Goal: Information Seeking & Learning: Compare options

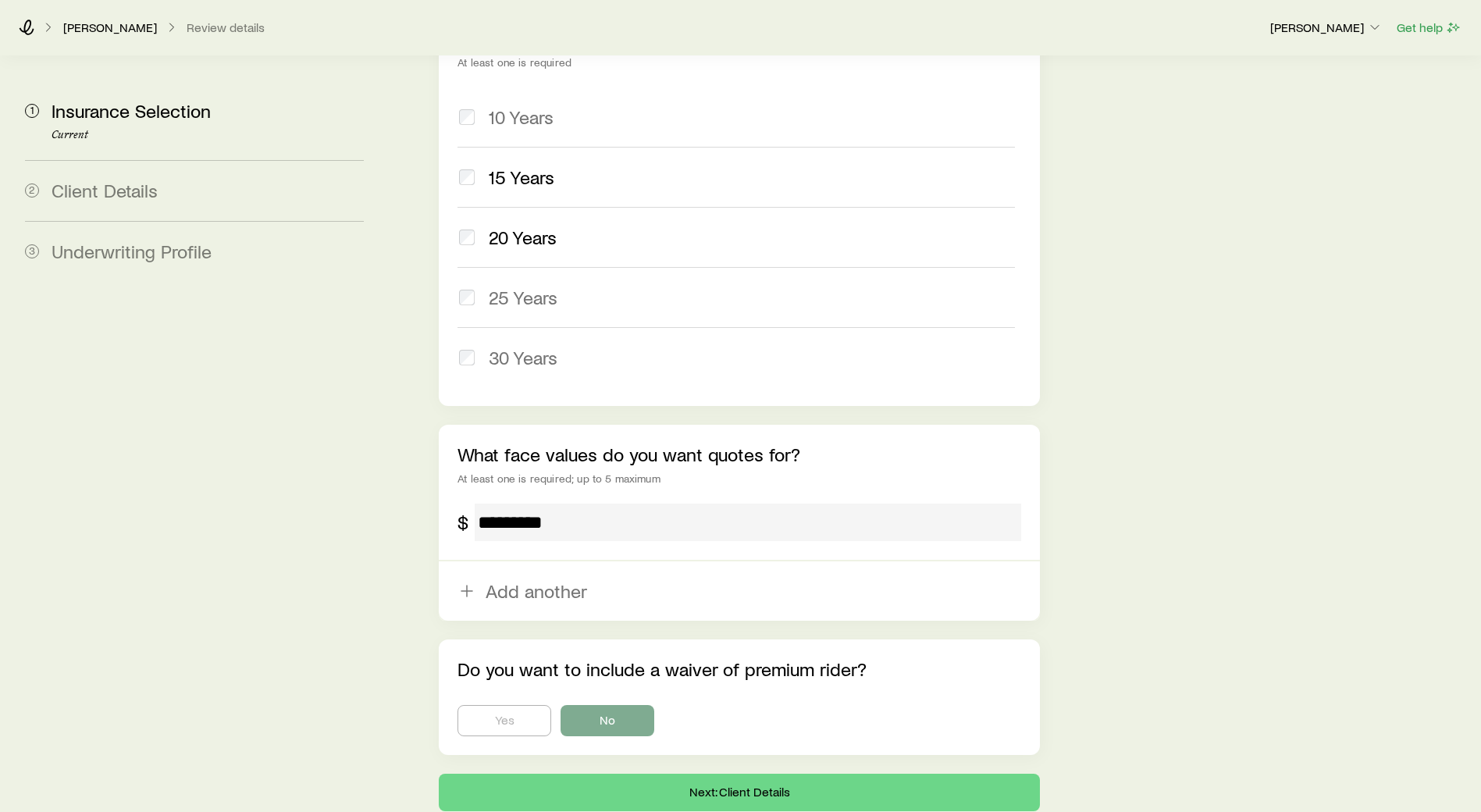
scroll to position [798, 0]
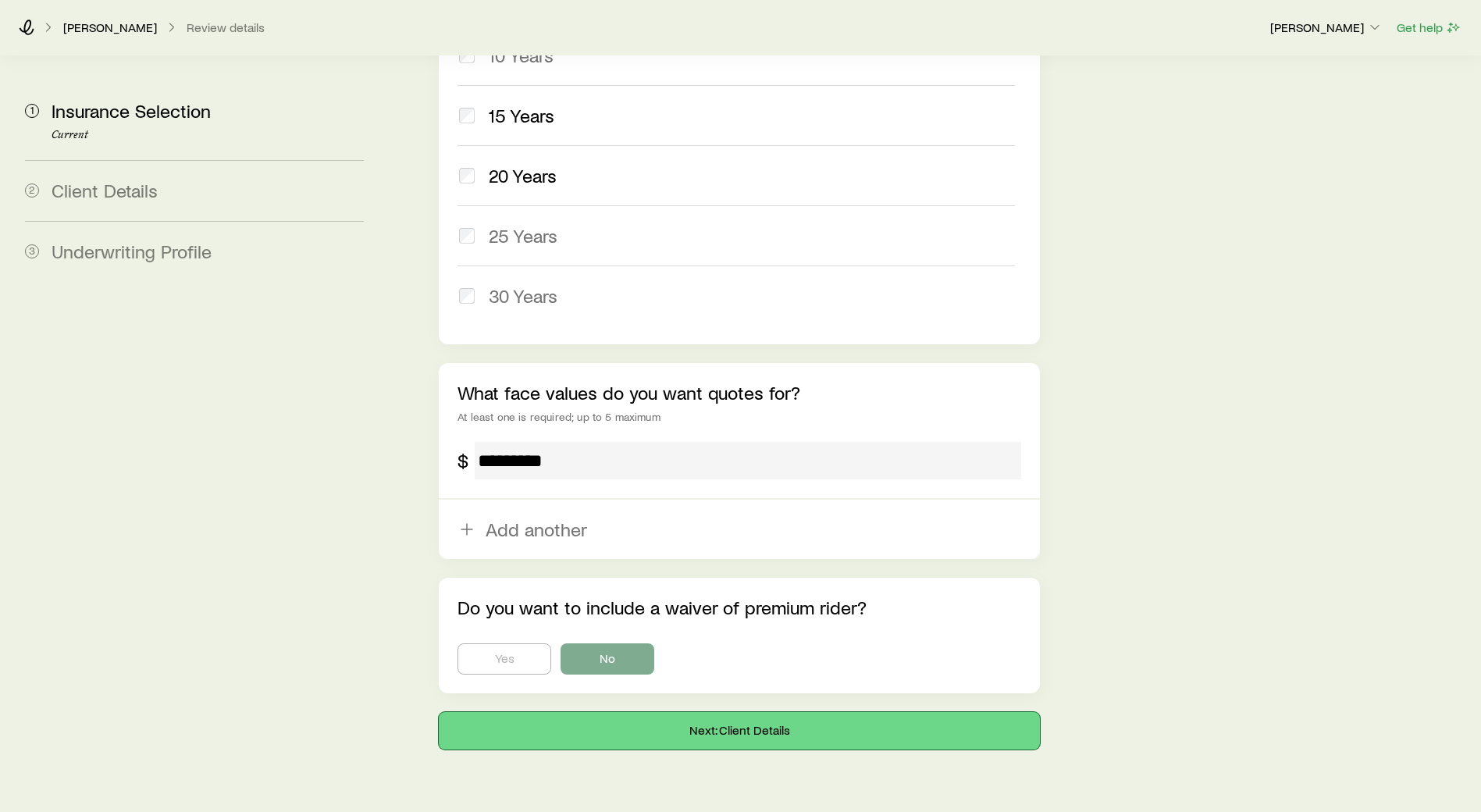
click at [634, 712] on button "Next: Client Details" at bounding box center [740, 730] width 601 height 37
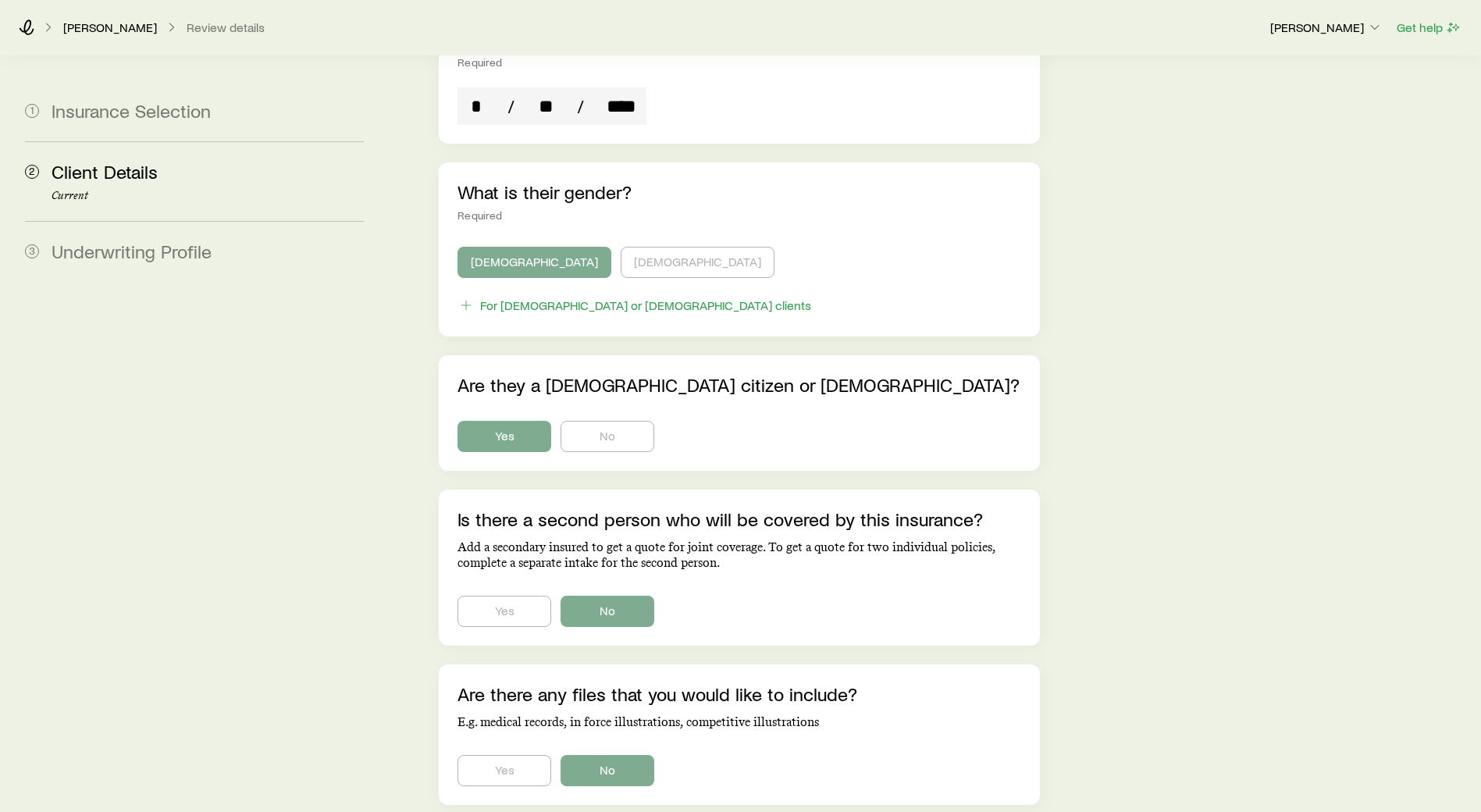
scroll to position [827, 0]
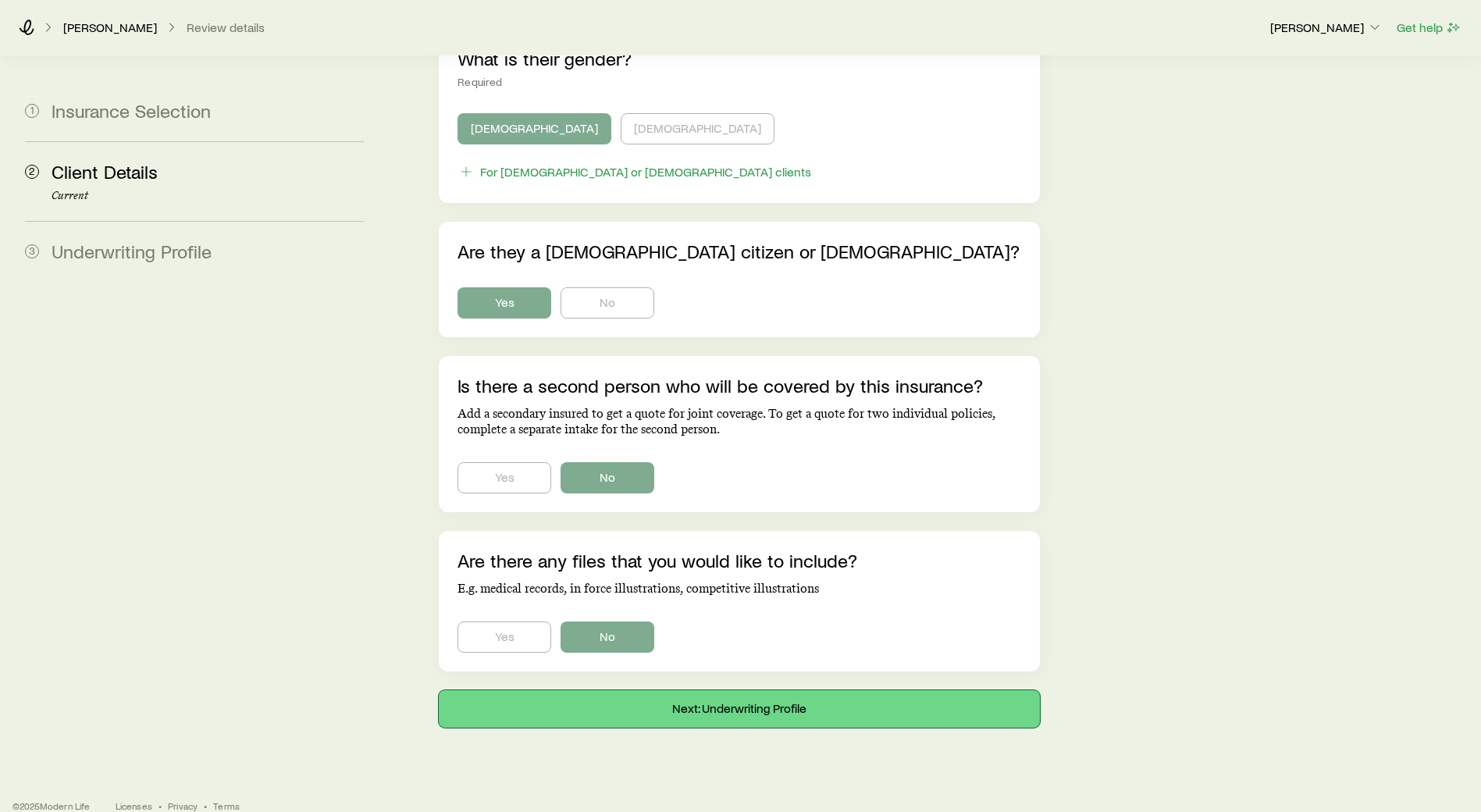
click at [649, 690] on button "Next: Underwriting Profile" at bounding box center [740, 708] width 601 height 37
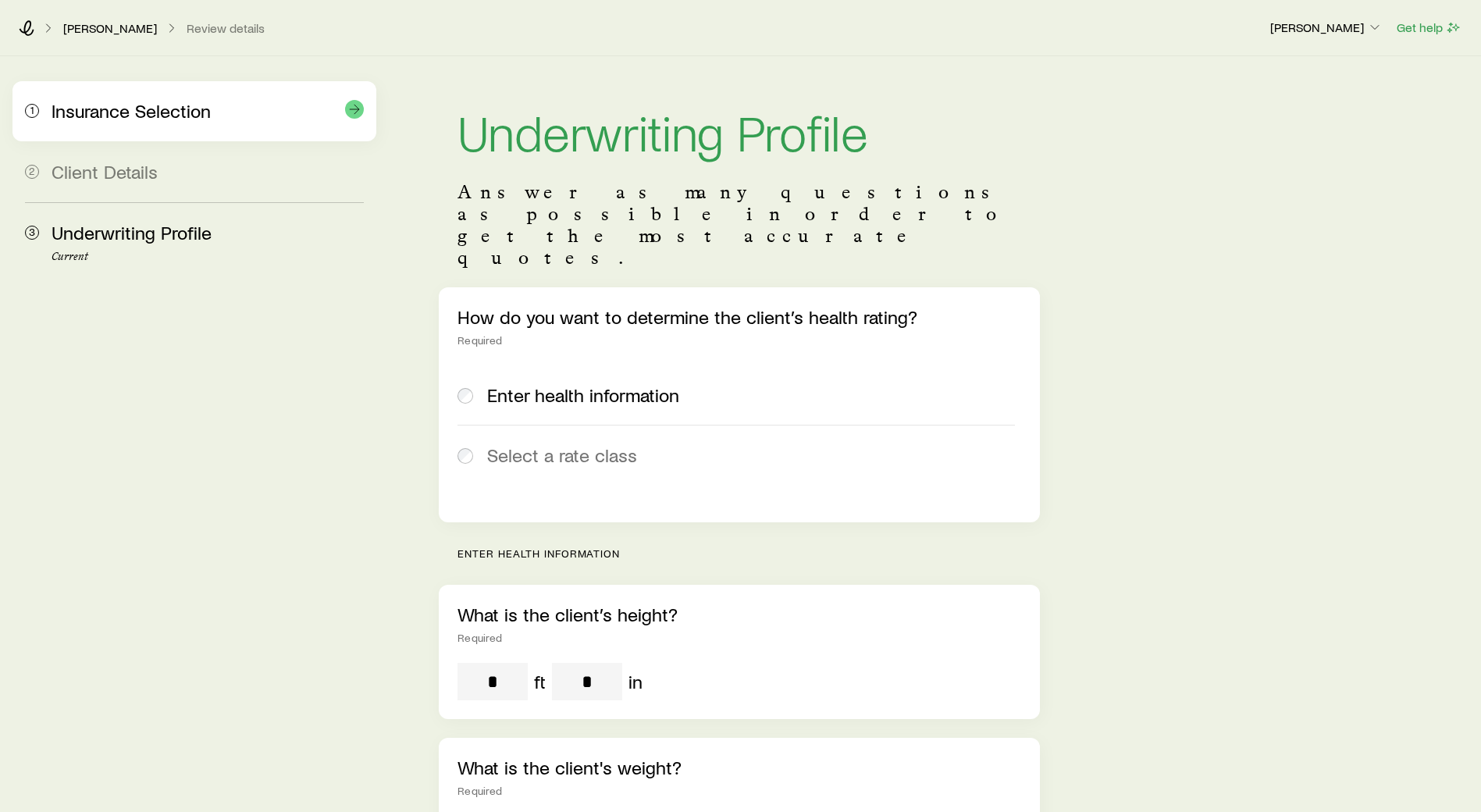
click at [132, 124] on div "1 Insurance Selection" at bounding box center [194, 111] width 339 height 60
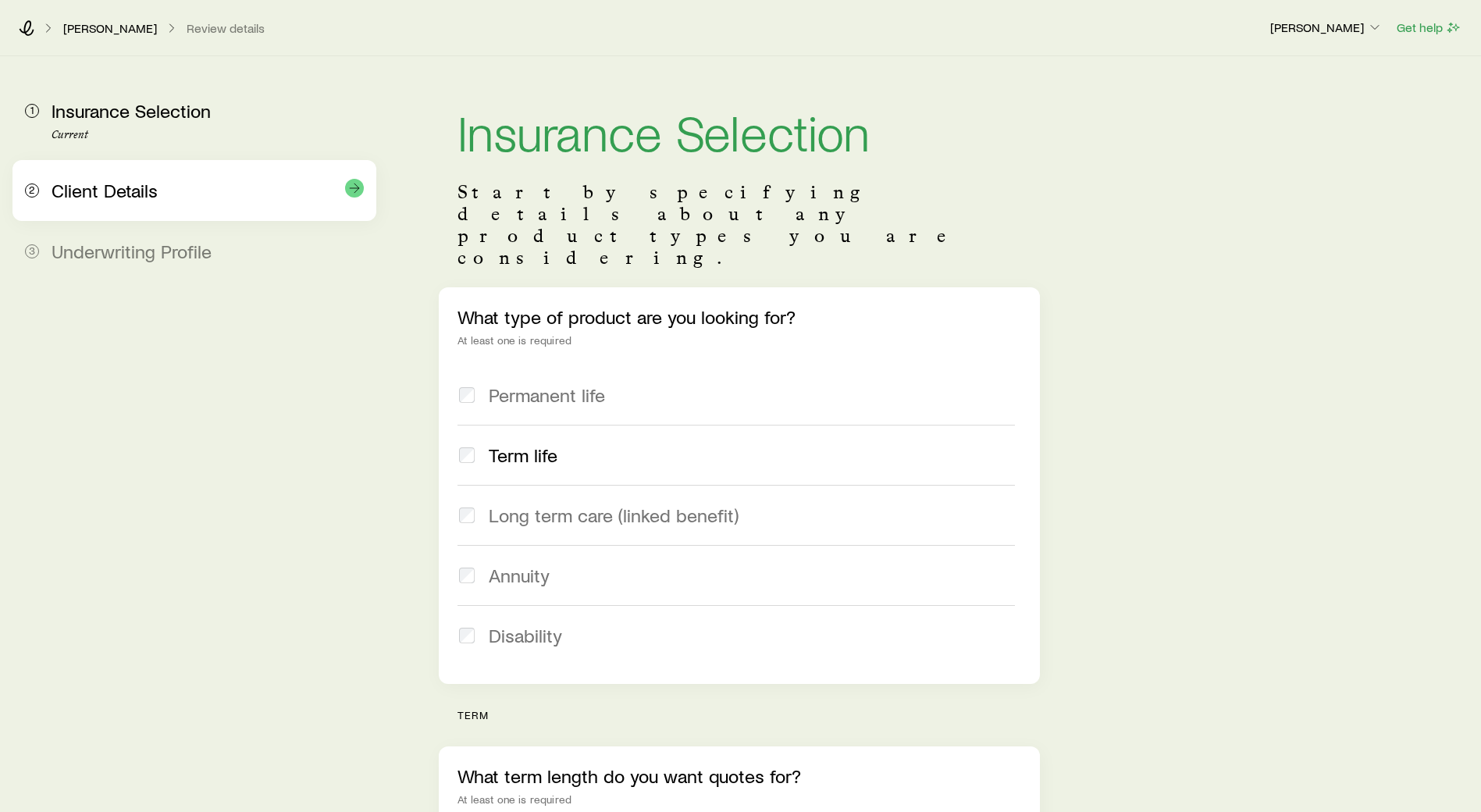
click at [130, 186] on span "Client Details" at bounding box center [105, 190] width 106 height 22
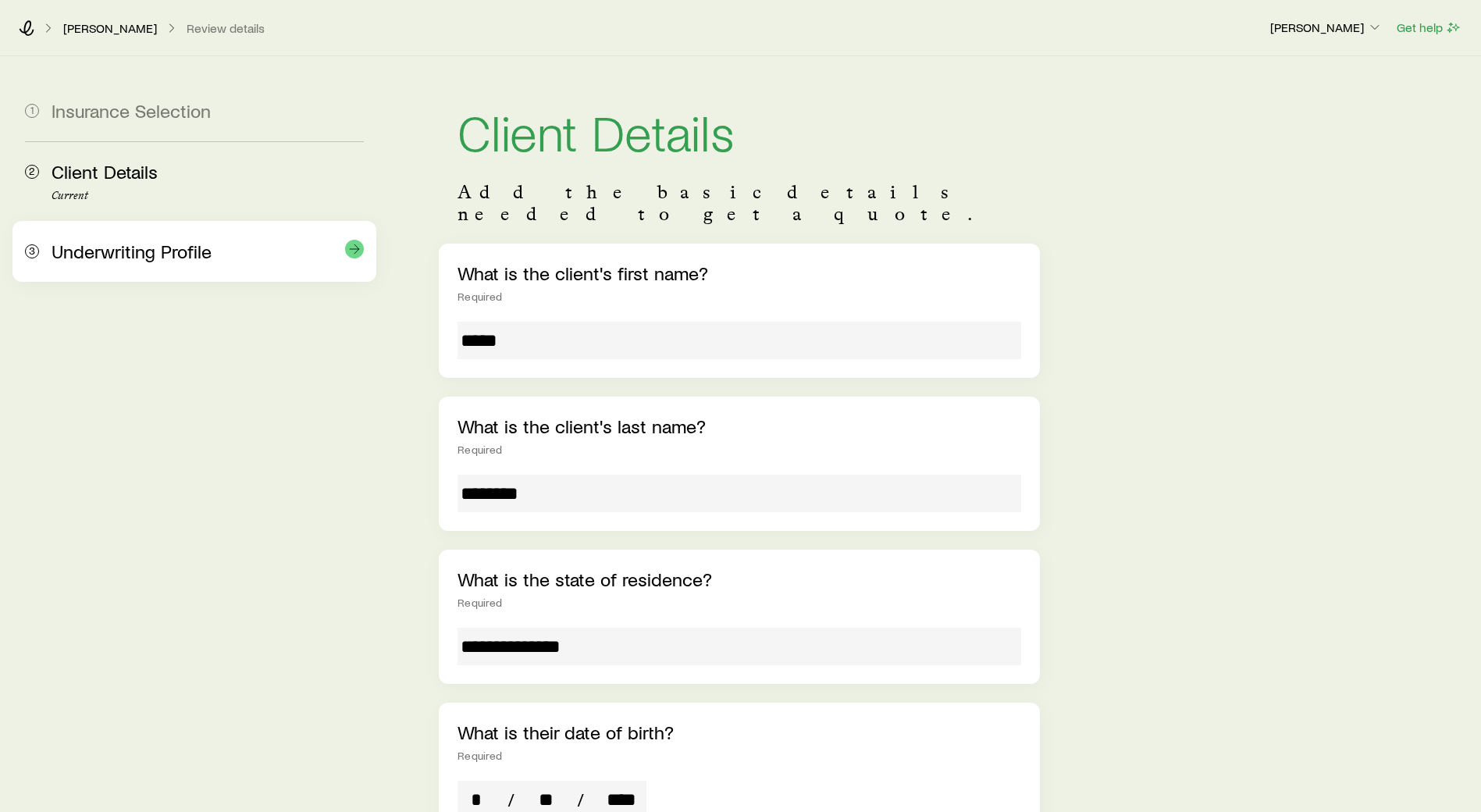
click at [131, 248] on span "Underwriting Profile" at bounding box center [131, 251] width 160 height 22
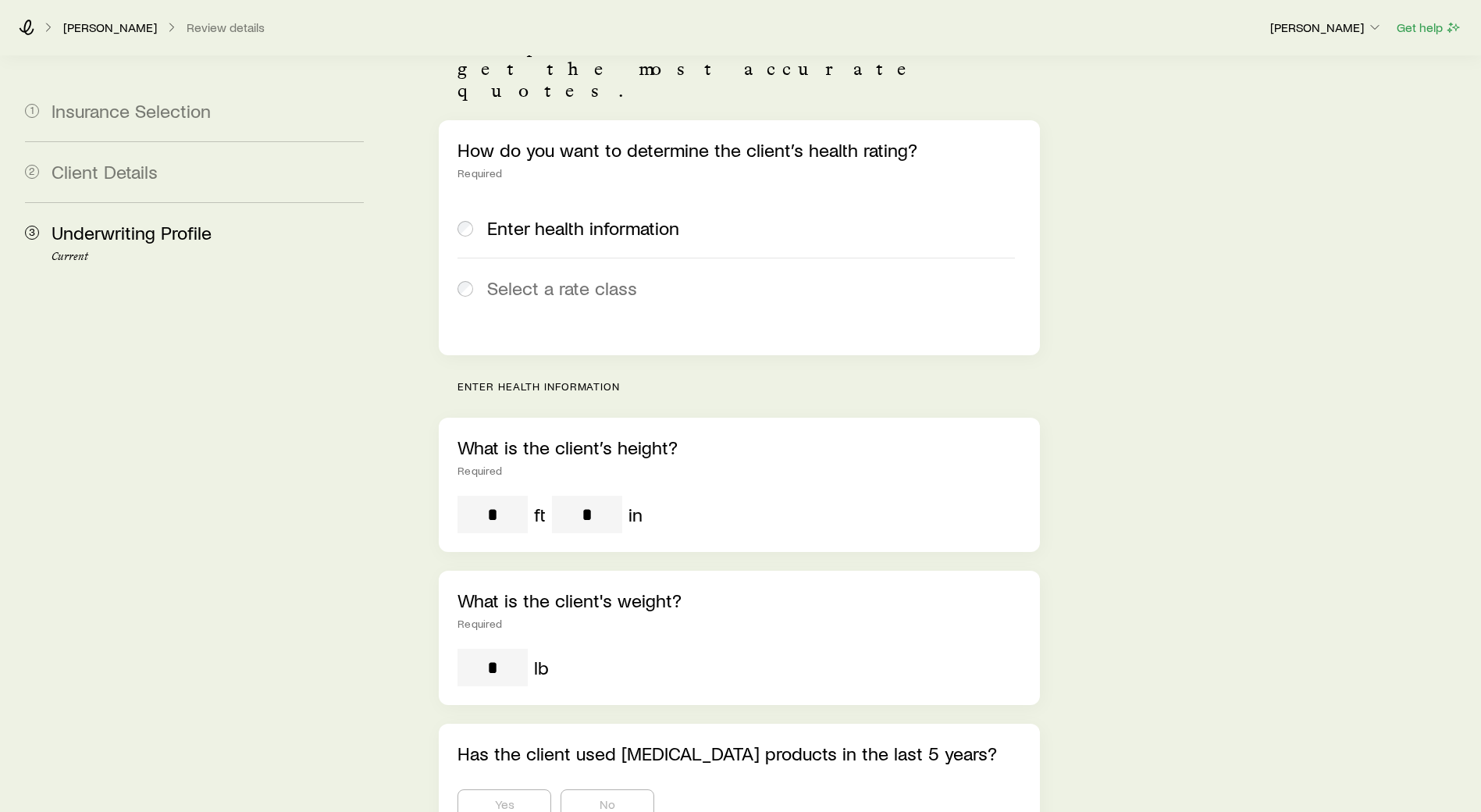
scroll to position [241, 0]
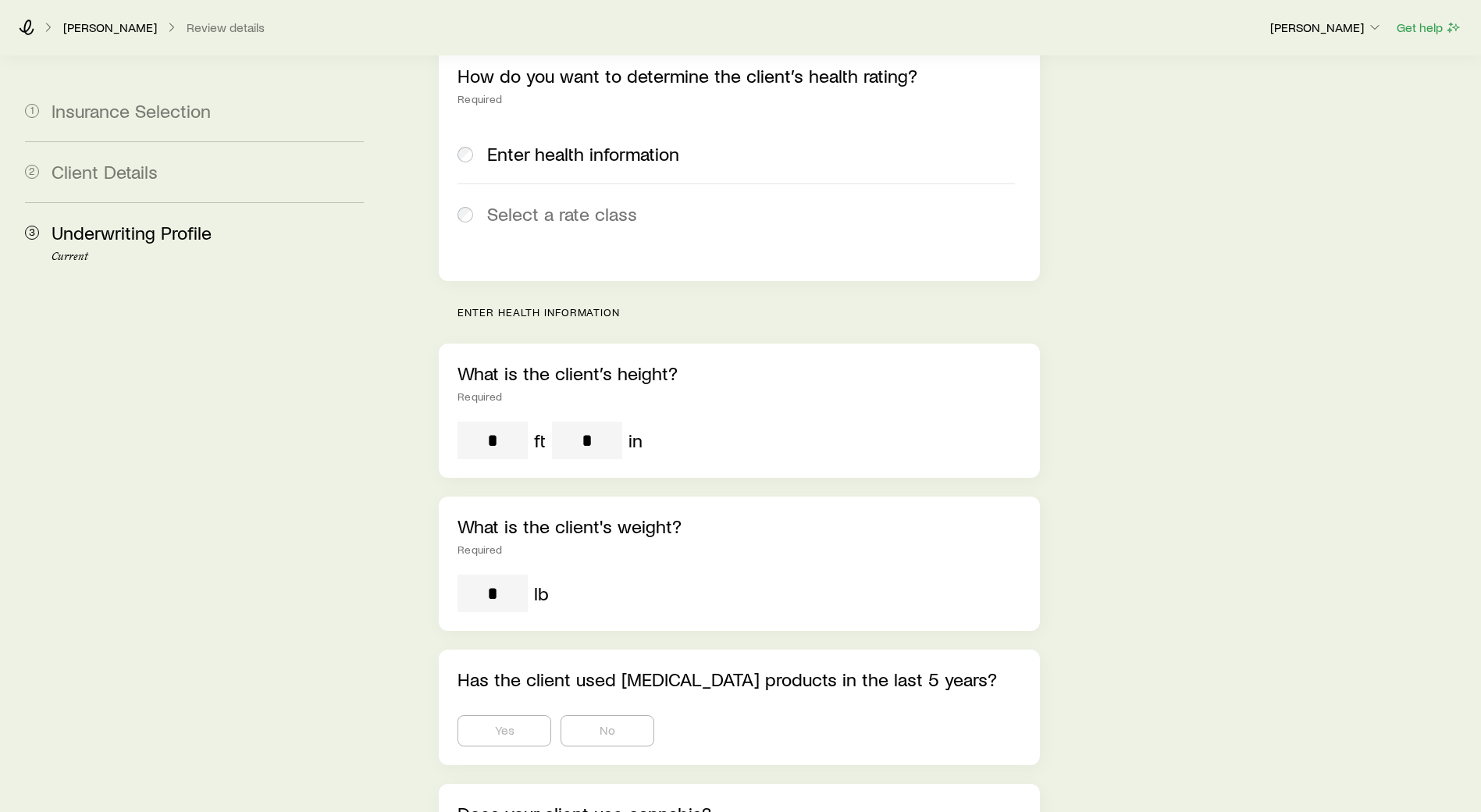
click at [465, 203] on span at bounding box center [467, 213] width 17 height 22
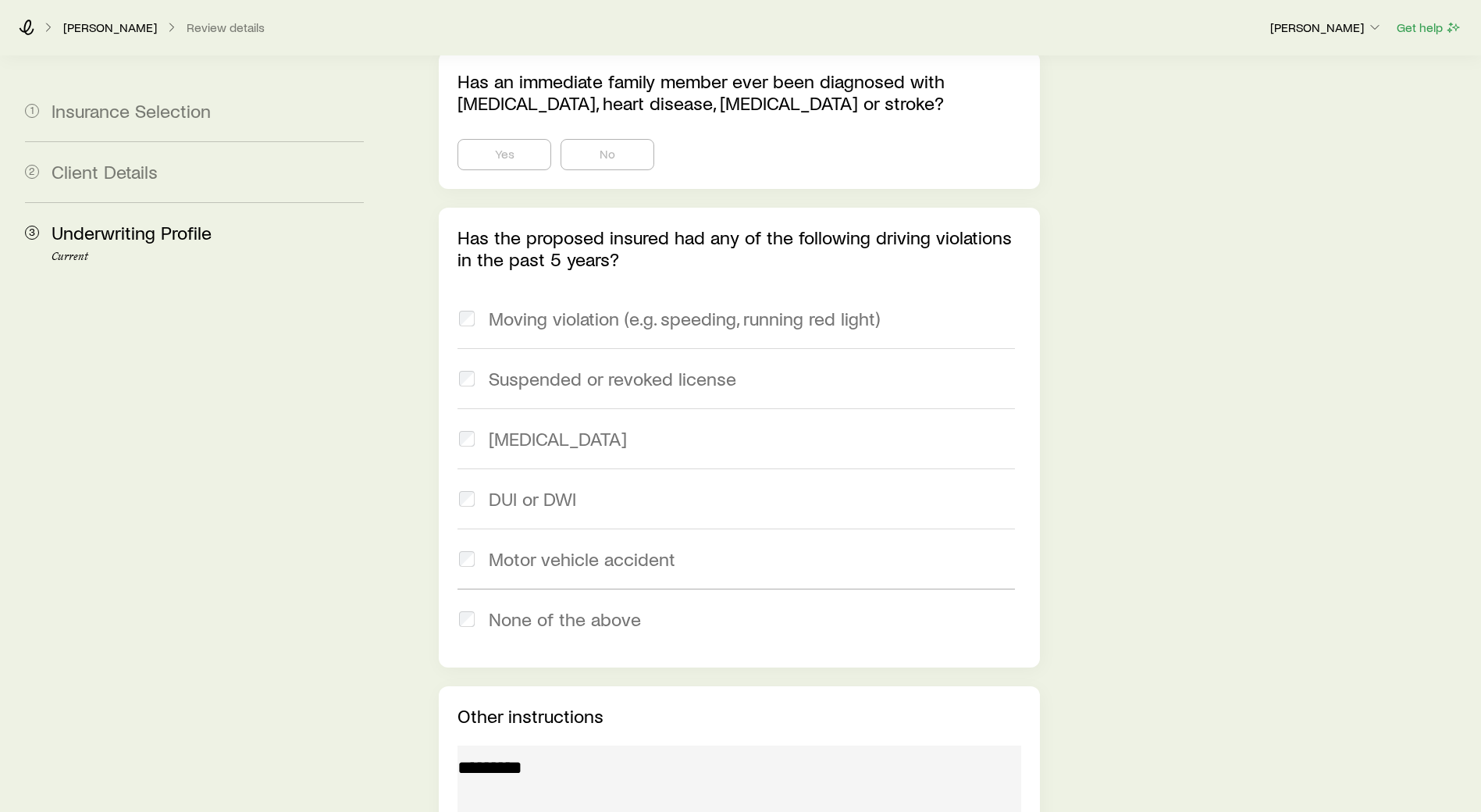
scroll to position [1901, 0]
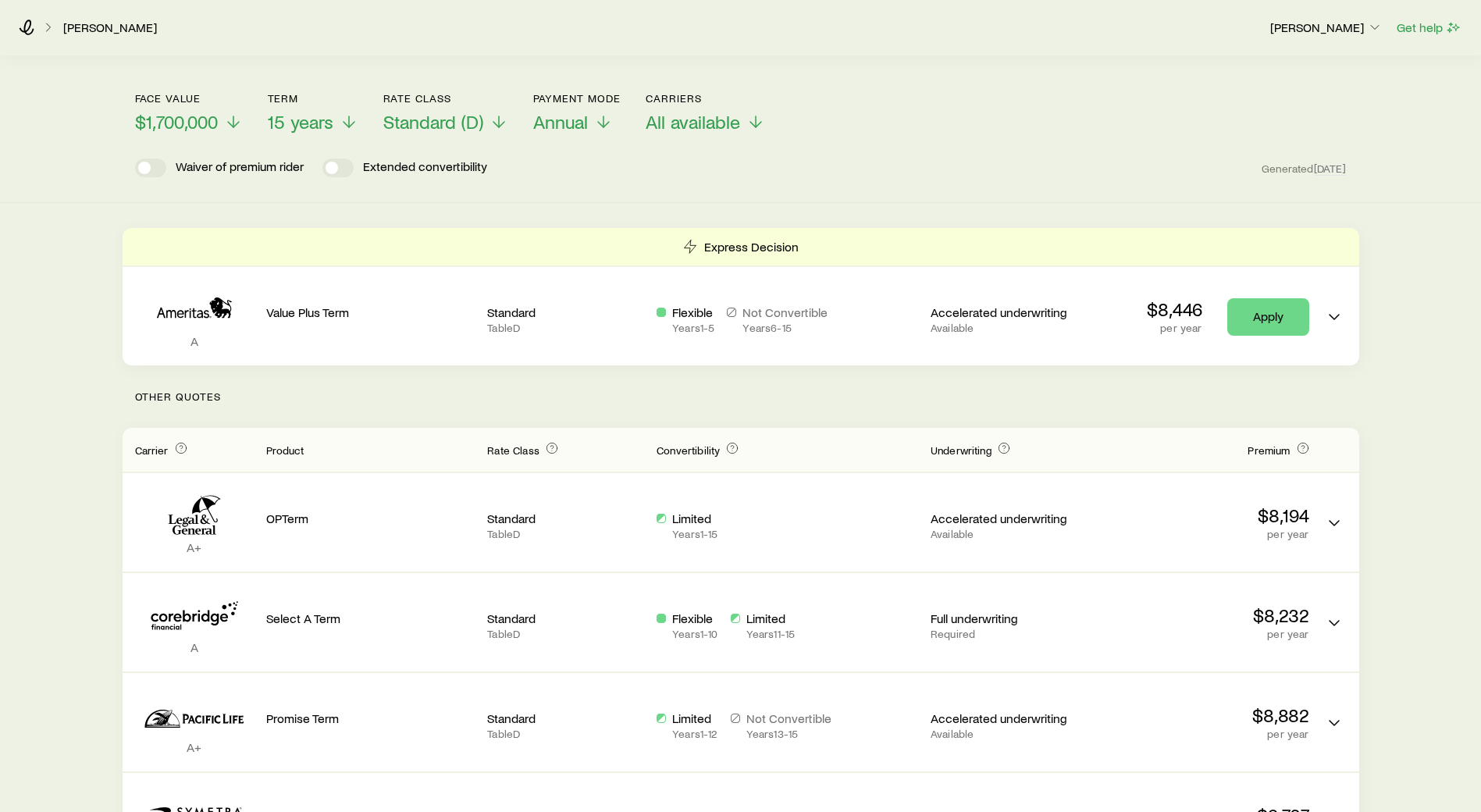
scroll to position [57, 0]
click at [345, 124] on icon at bounding box center [349, 126] width 19 height 19
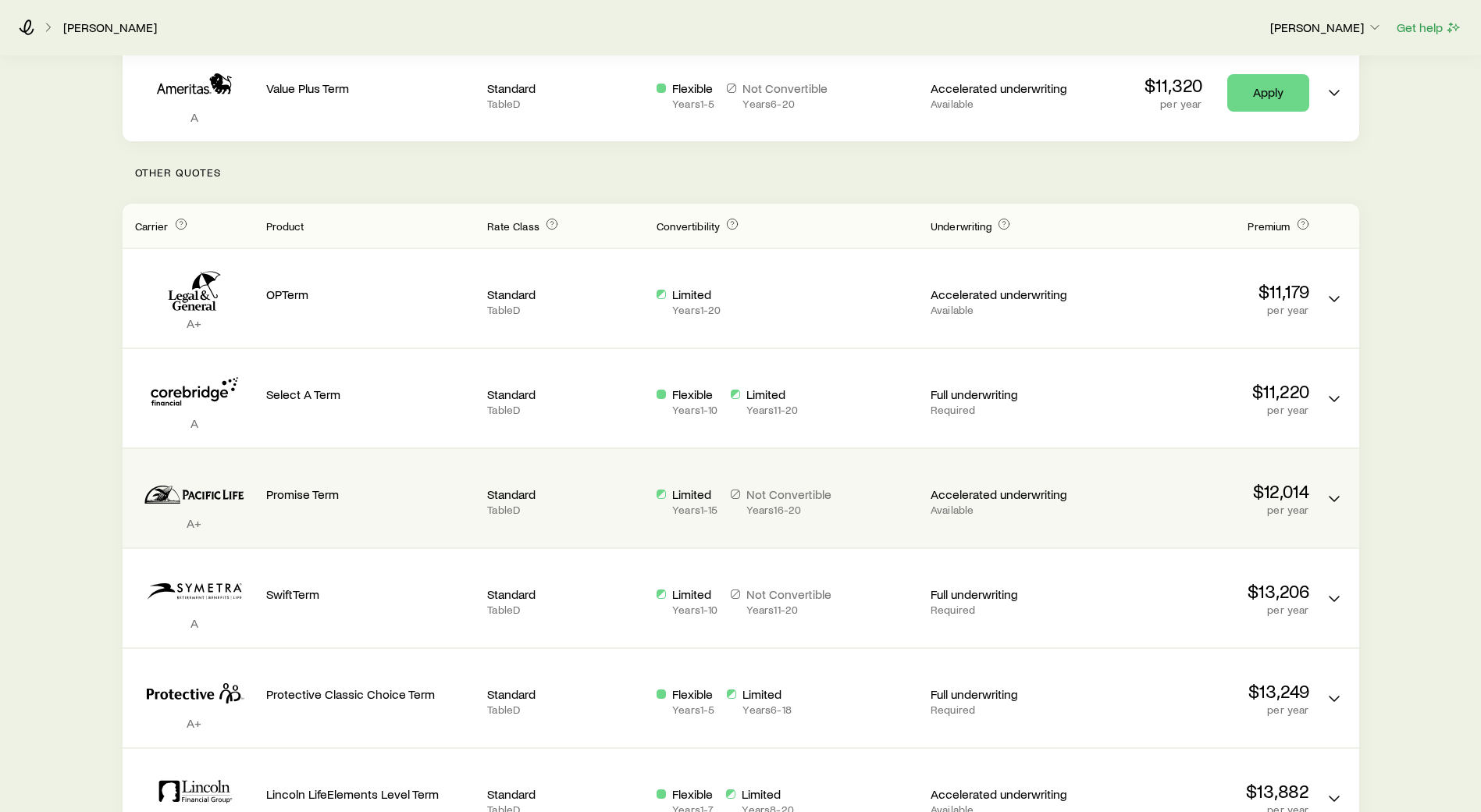
scroll to position [281, 0]
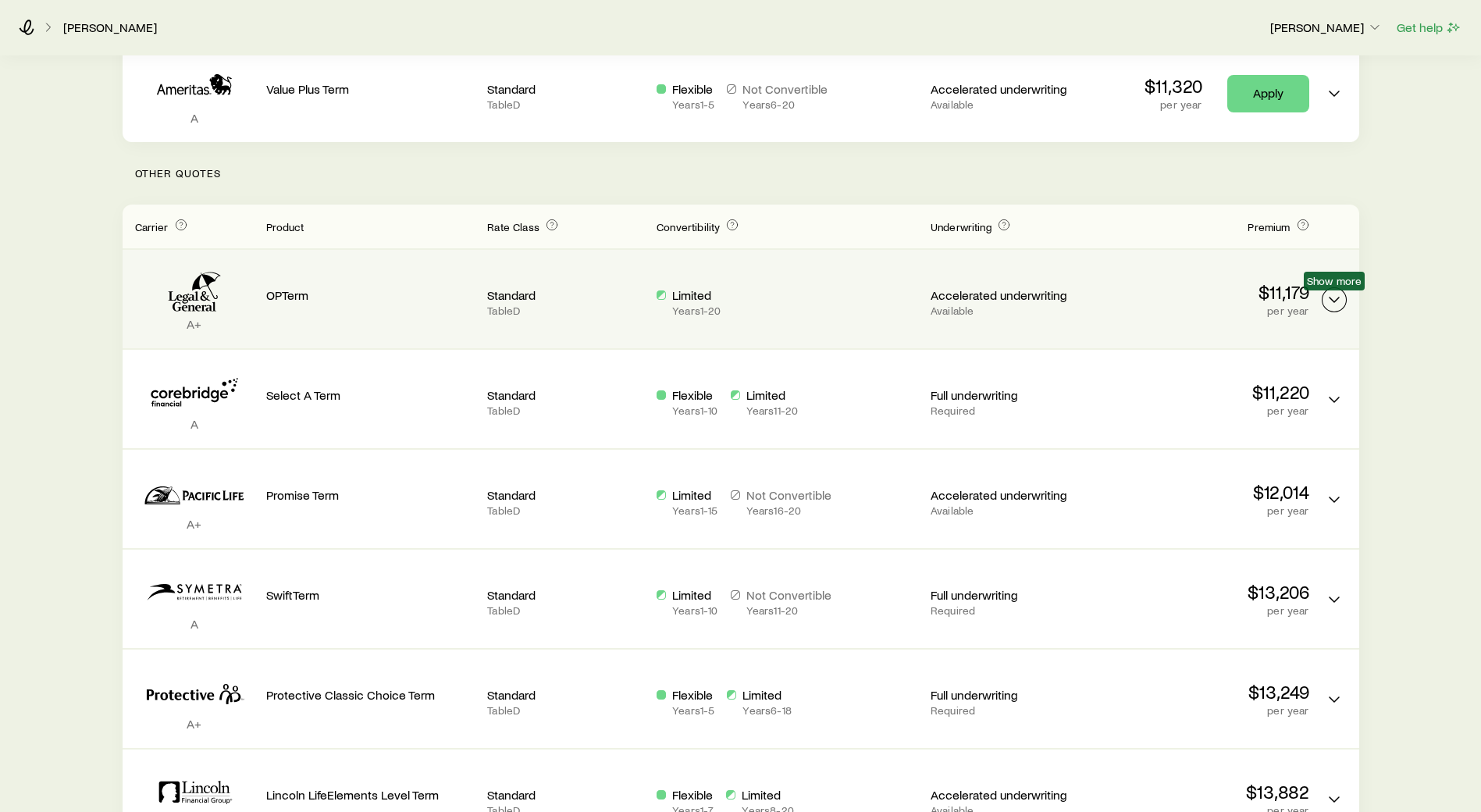
click at [1338, 296] on icon "Term quotes" at bounding box center [1334, 300] width 19 height 19
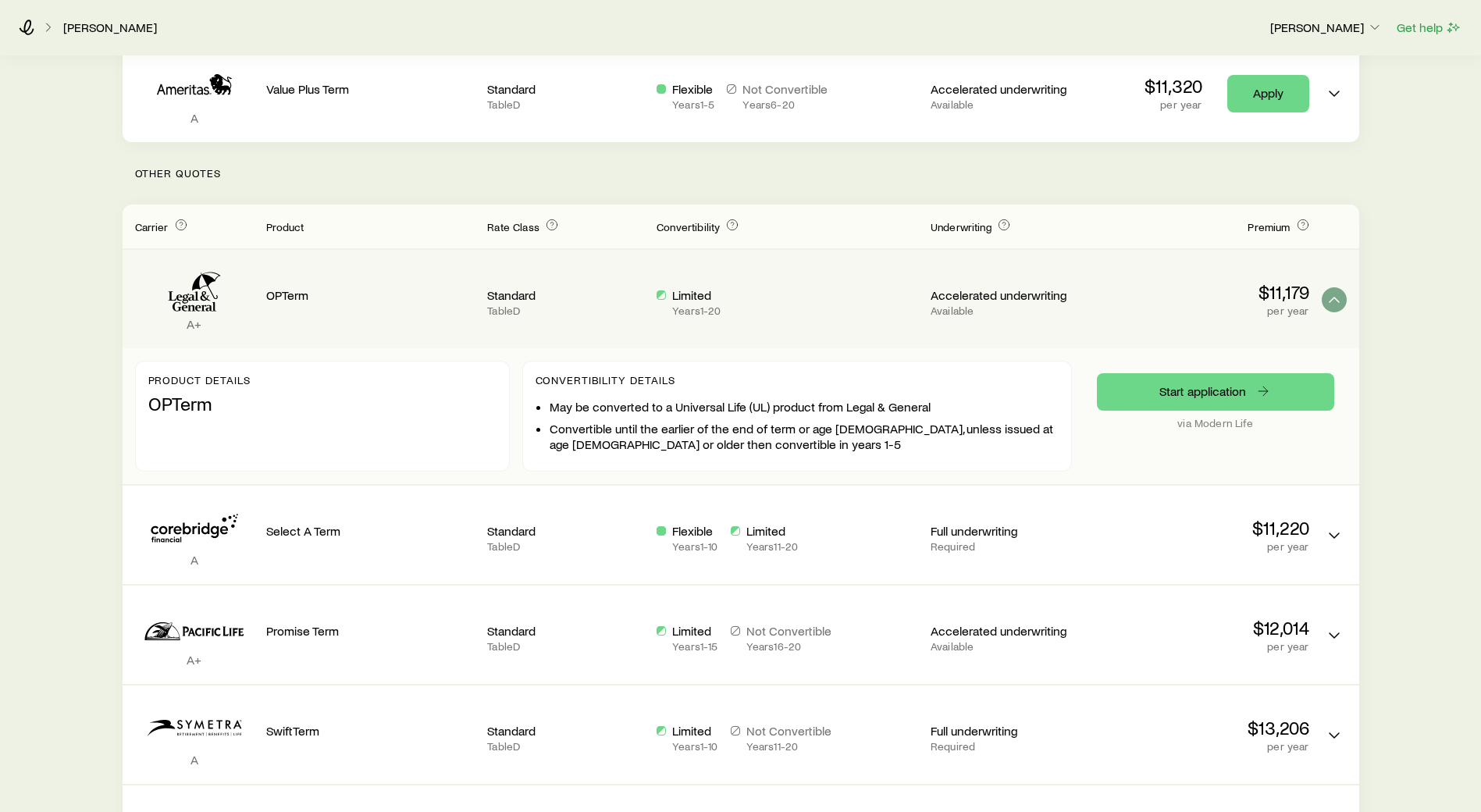
click at [1191, 424] on p "via Modern Life" at bounding box center [1216, 423] width 238 height 12
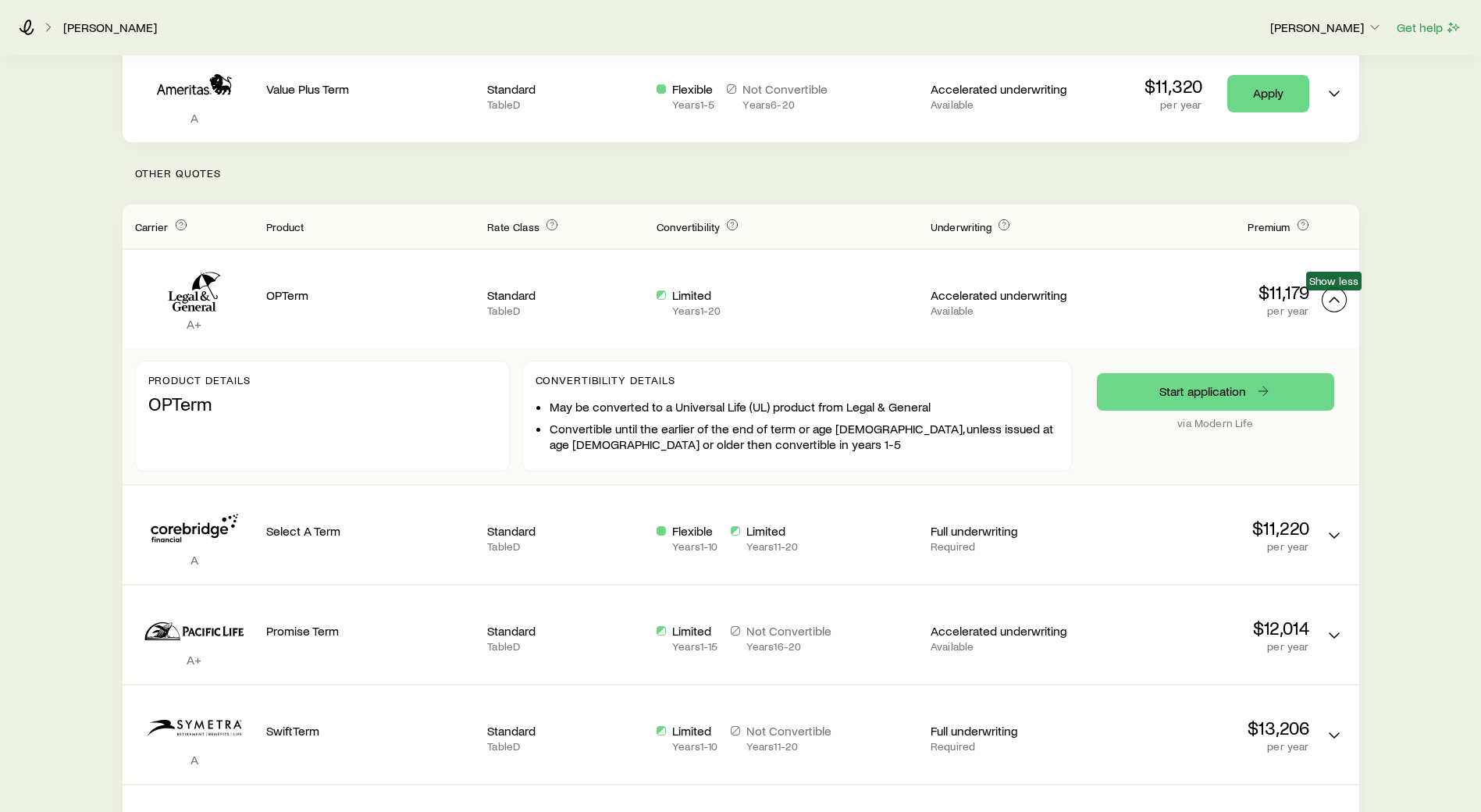
click at [1329, 301] on icon "Term quotes" at bounding box center [1334, 300] width 19 height 19
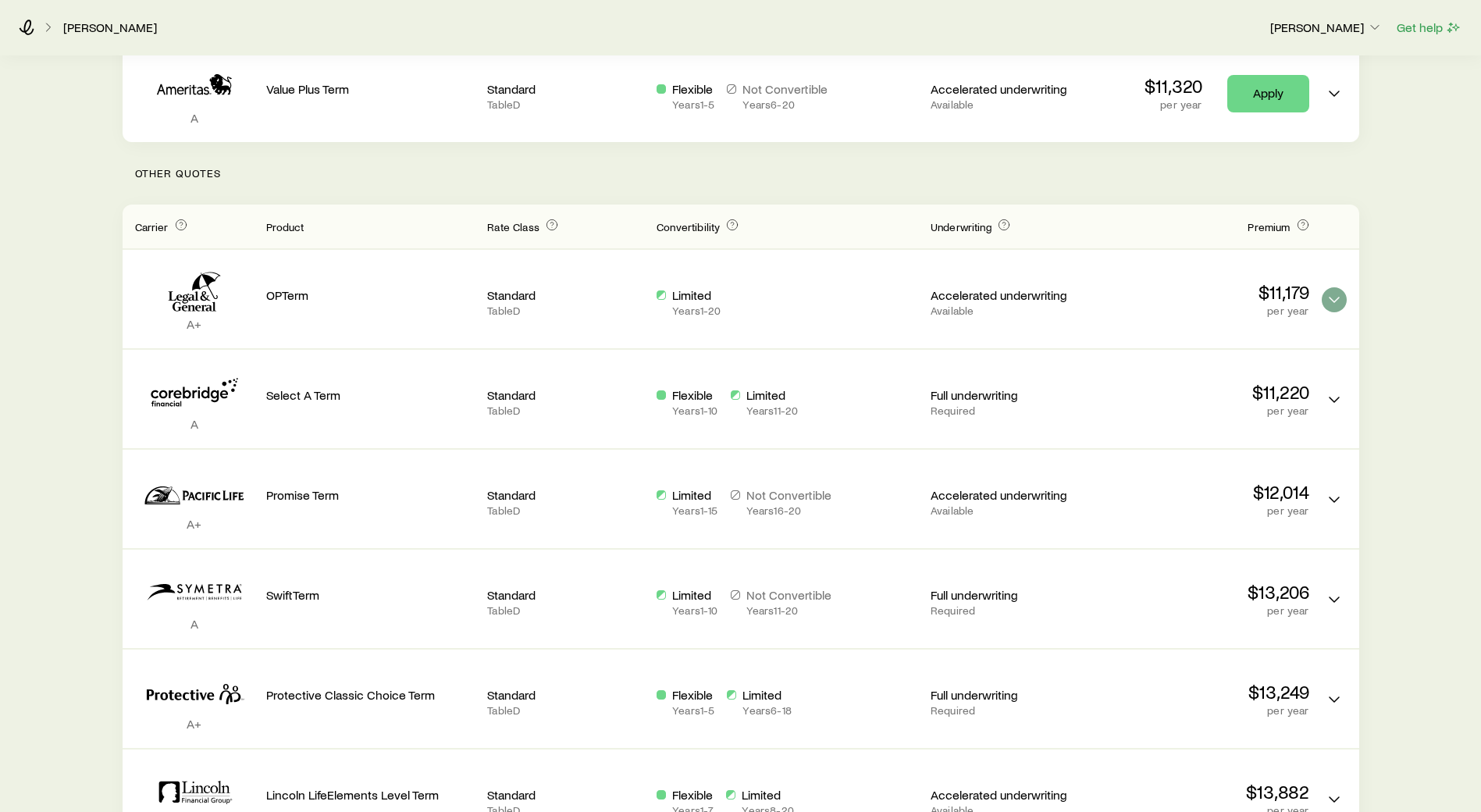
click at [208, 295] on icon "Term quotes" at bounding box center [205, 295] width 10 height 10
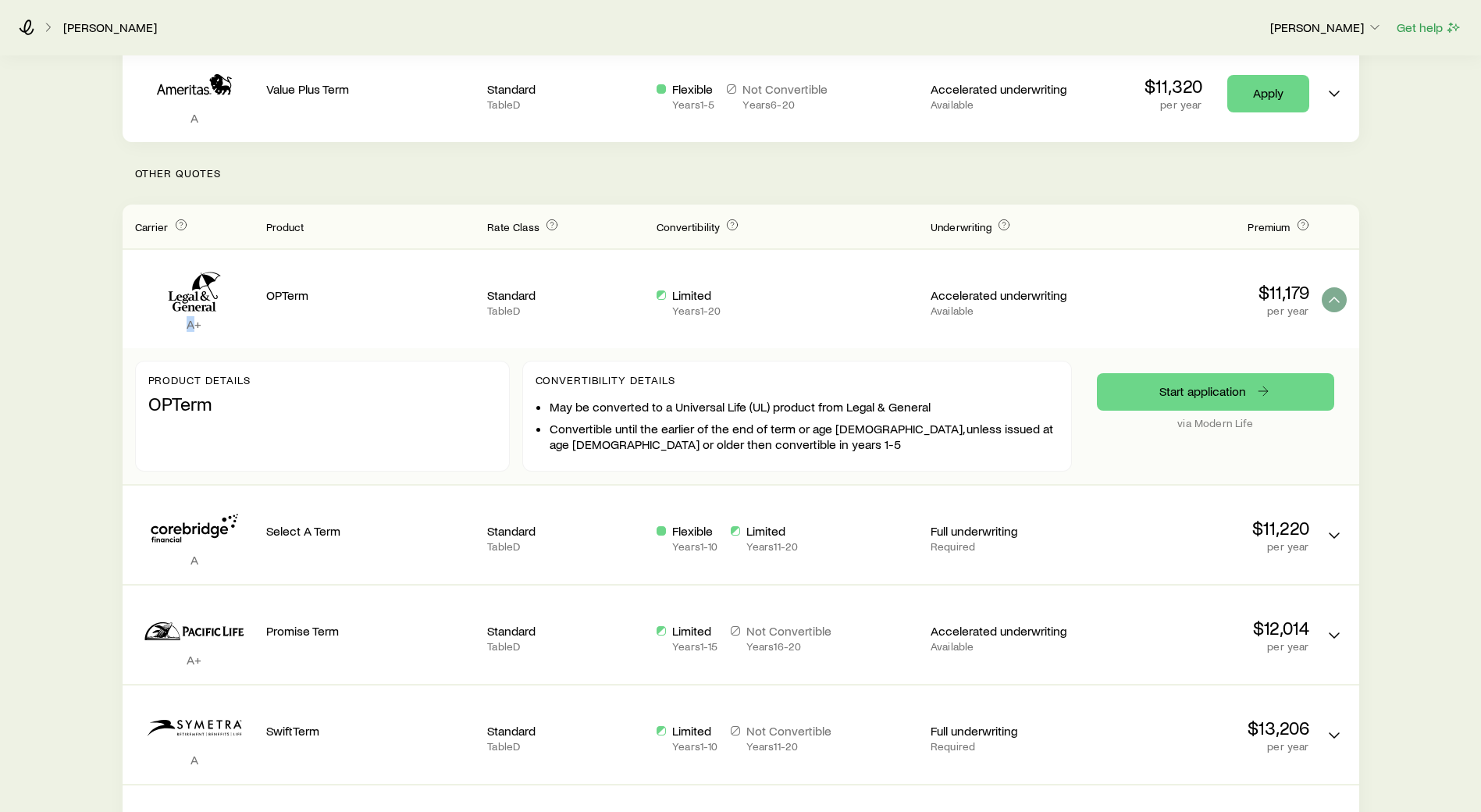
click at [208, 295] on icon "Term quotes" at bounding box center [205, 295] width 10 height 10
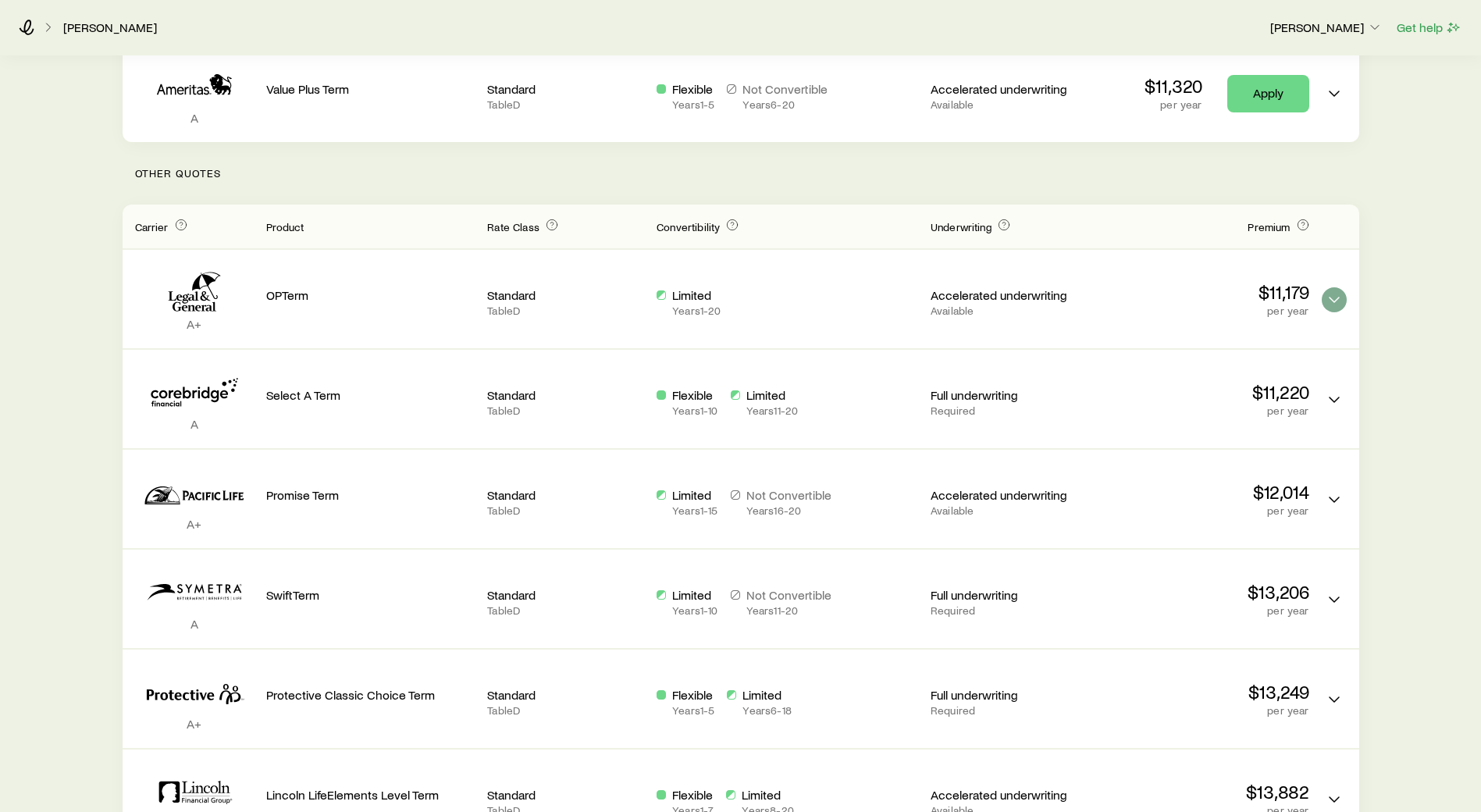
click at [208, 295] on icon "Term quotes" at bounding box center [205, 295] width 10 height 10
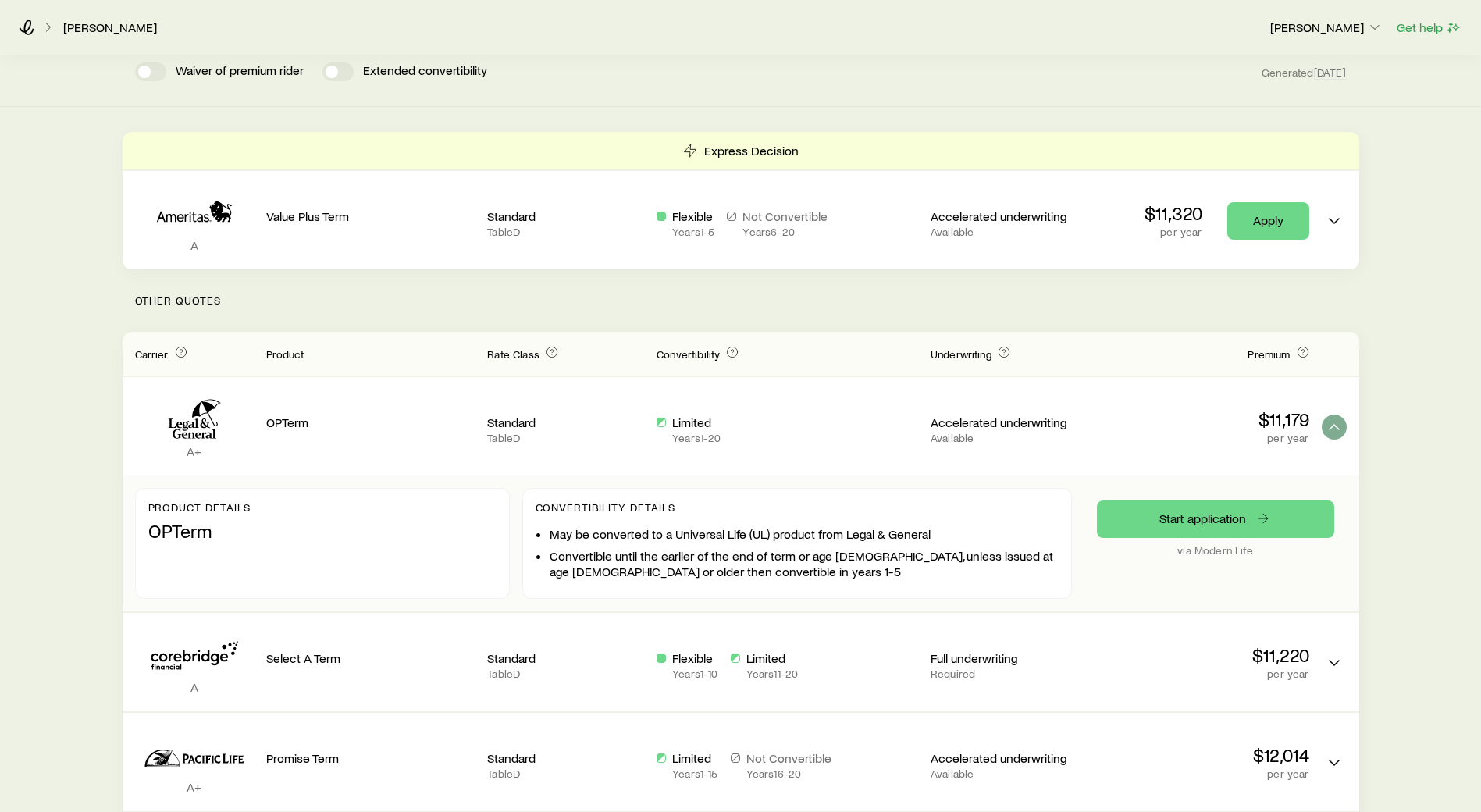
scroll to position [0, 0]
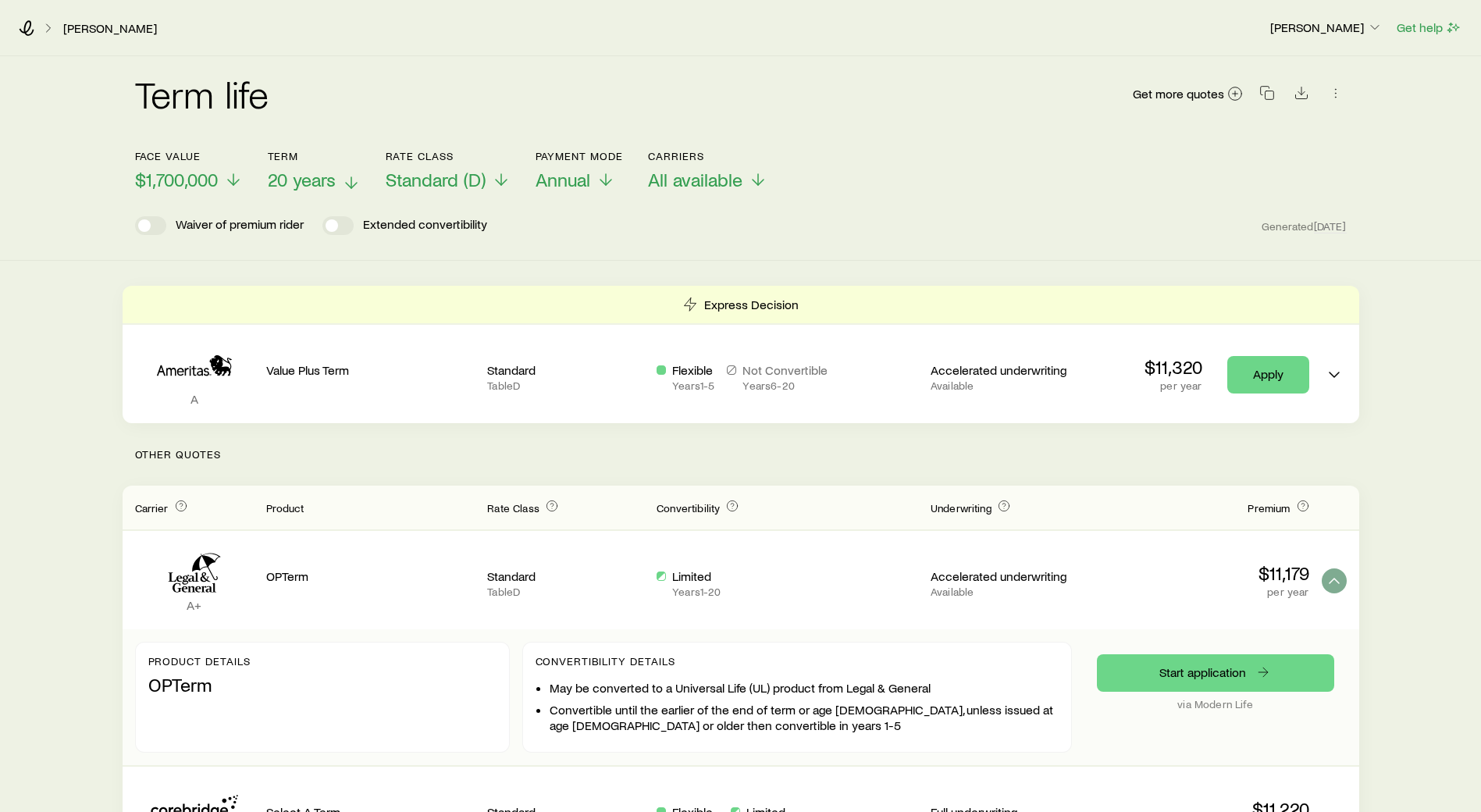
click at [348, 182] on icon at bounding box center [352, 183] width 19 height 19
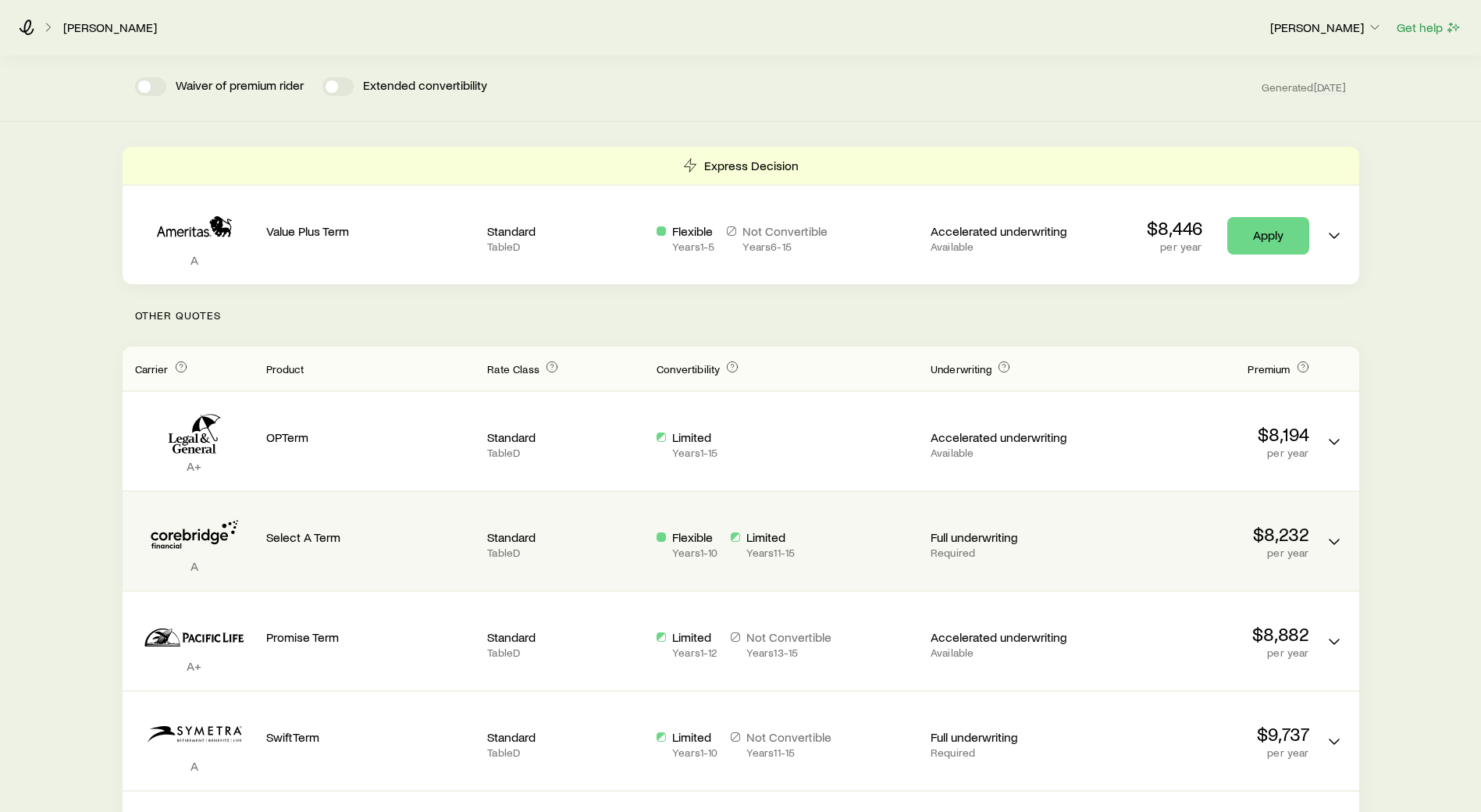
scroll to position [138, 0]
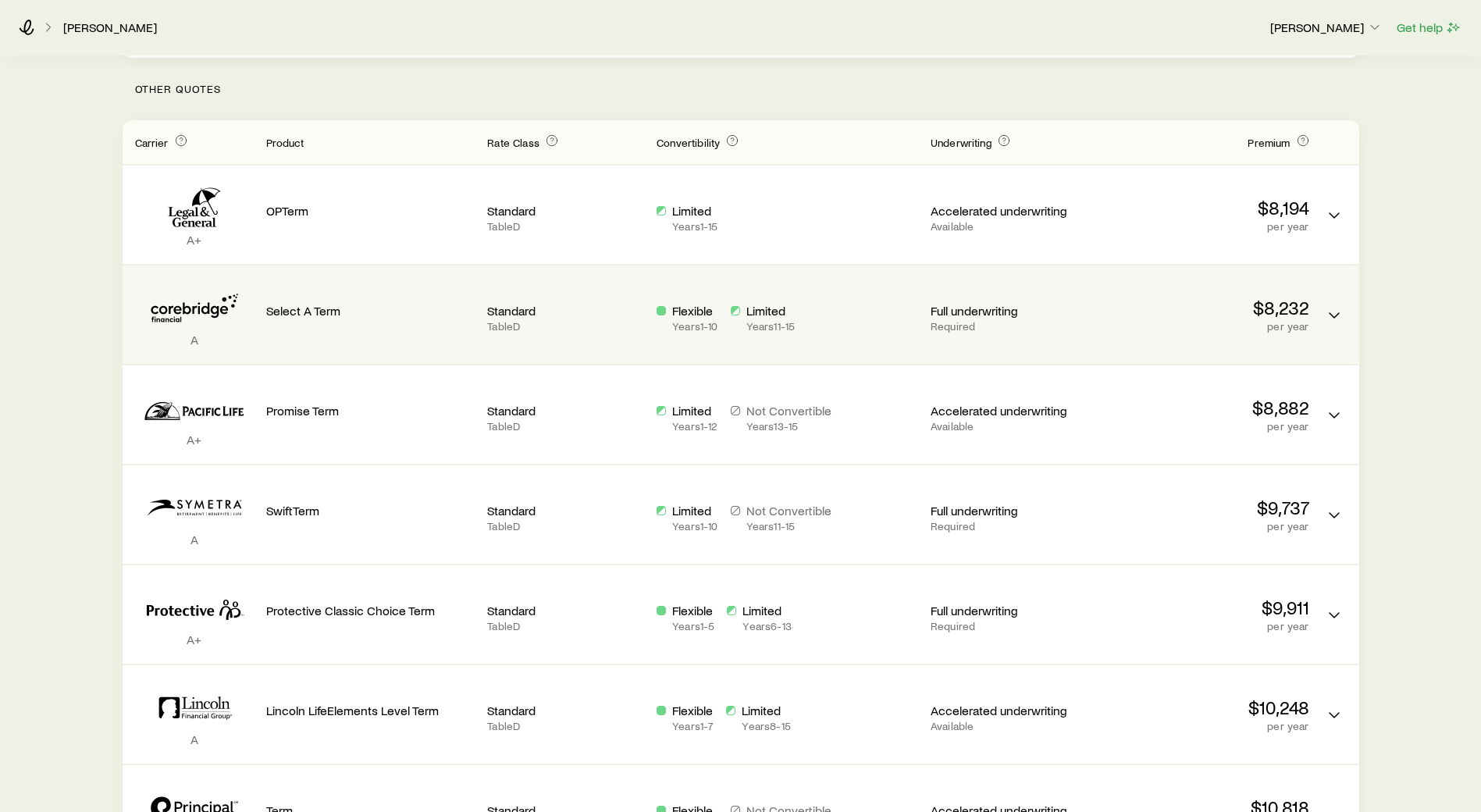
scroll to position [367, 0]
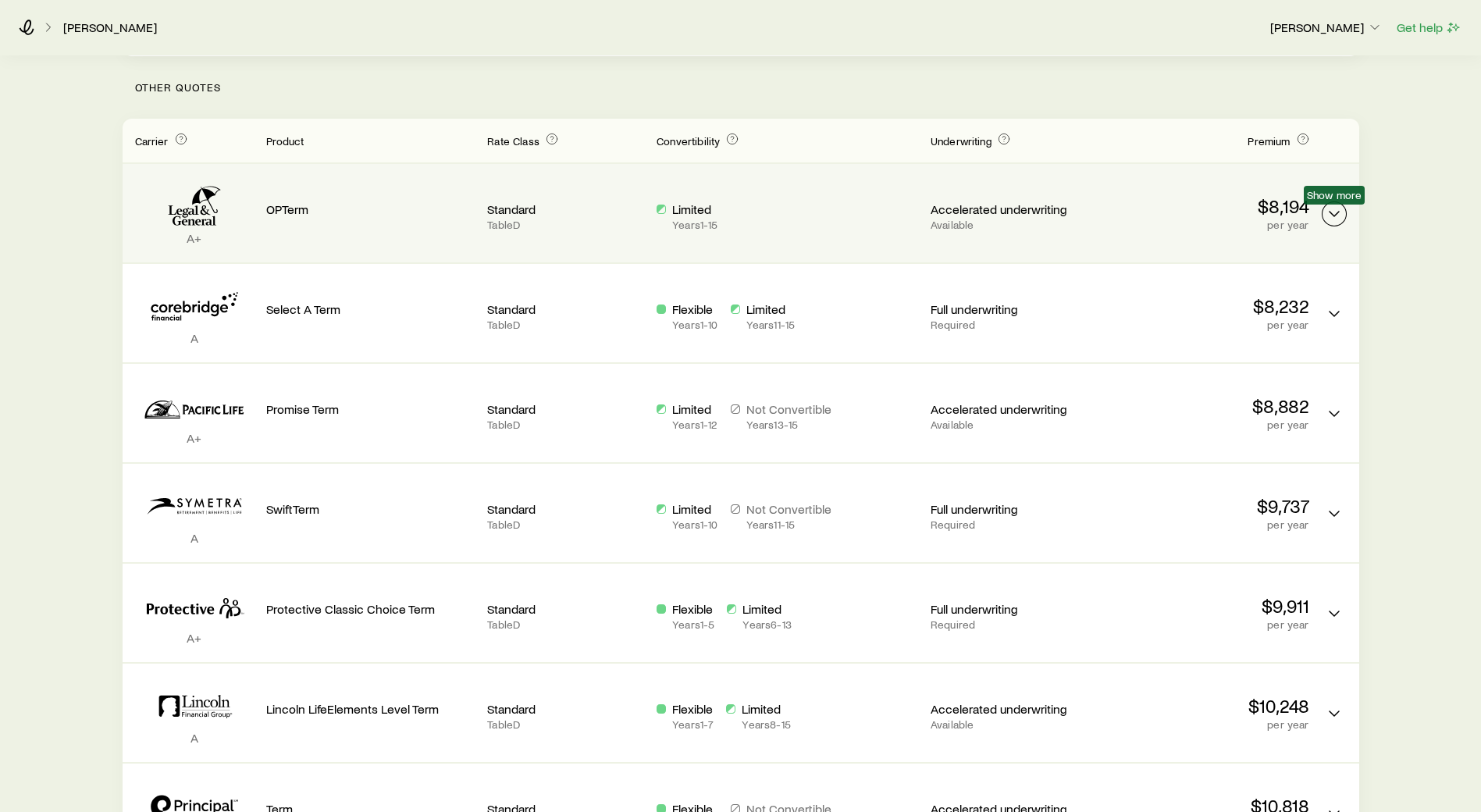
click at [1325, 210] on icon "Term quotes" at bounding box center [1334, 214] width 19 height 19
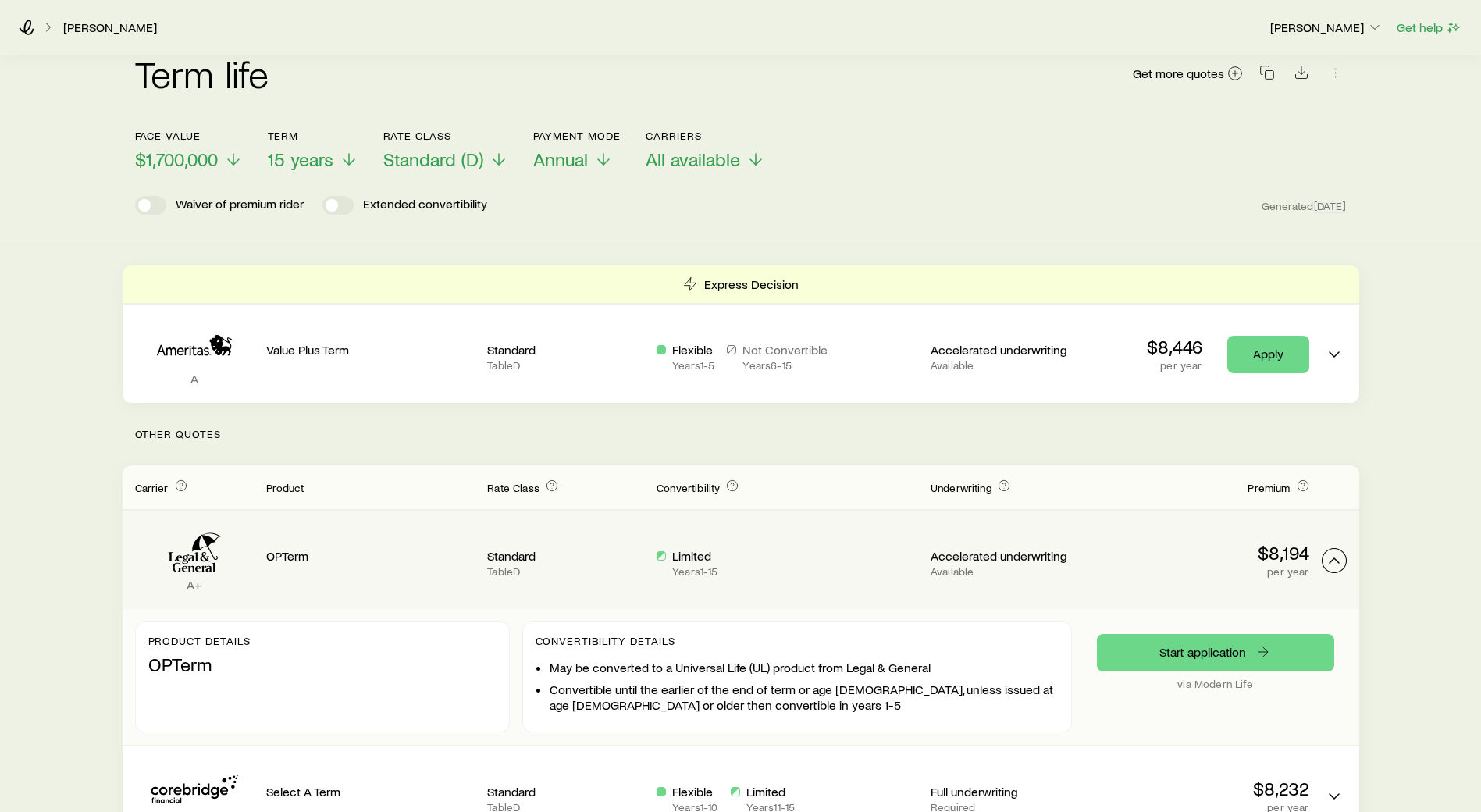
scroll to position [17, 0]
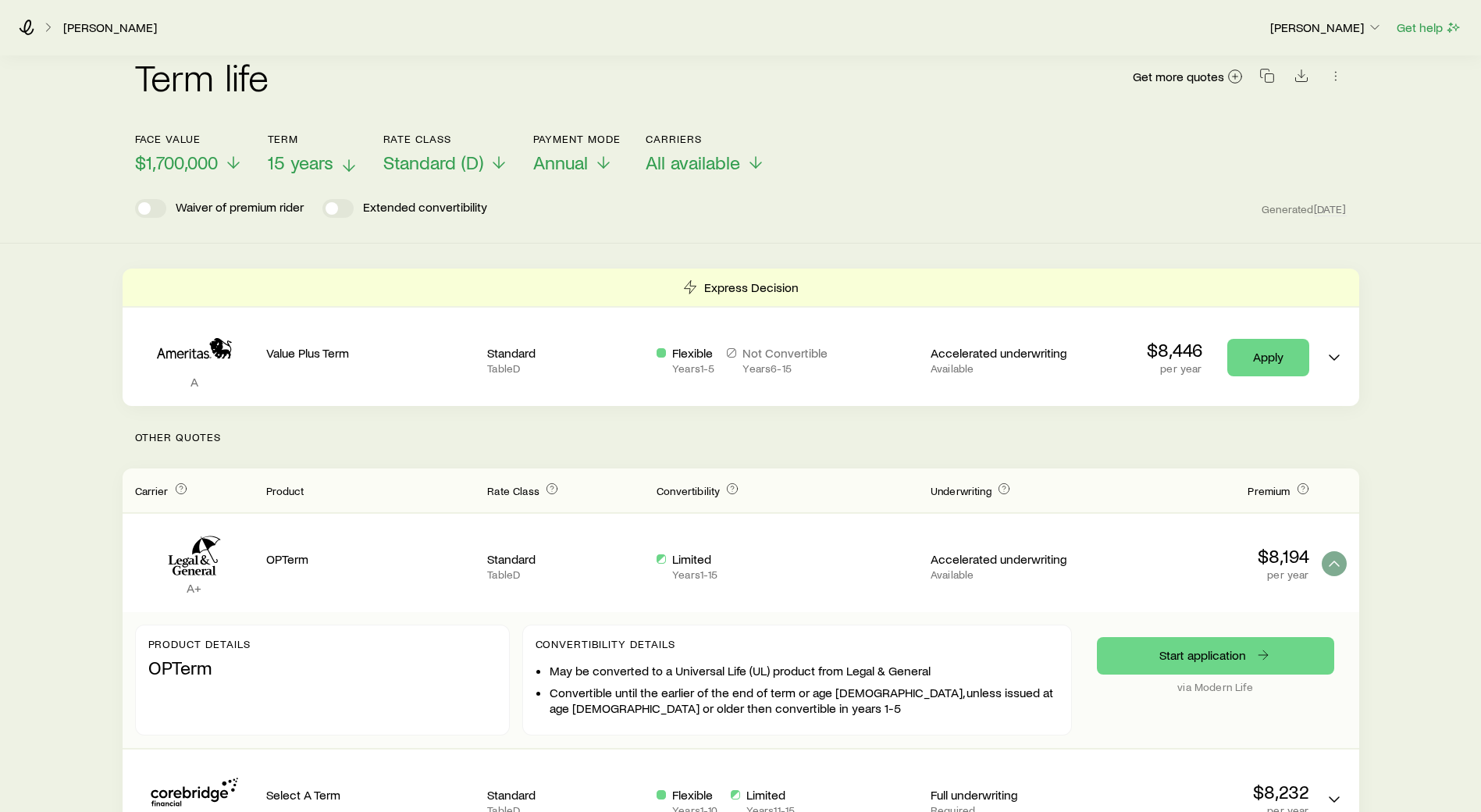
click at [353, 169] on icon at bounding box center [349, 166] width 19 height 19
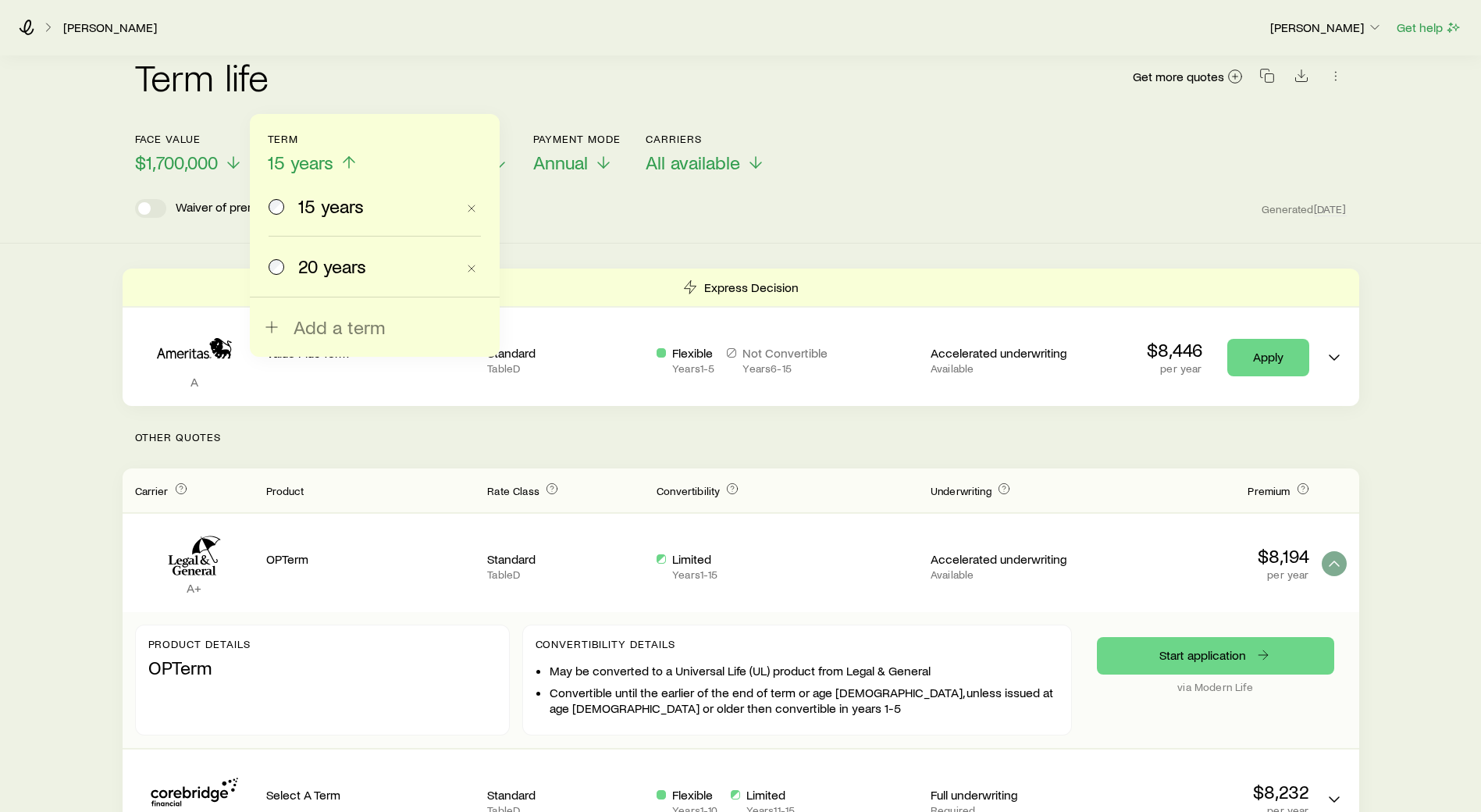
scroll to position [0, 0]
